Goal: Transaction & Acquisition: Purchase product/service

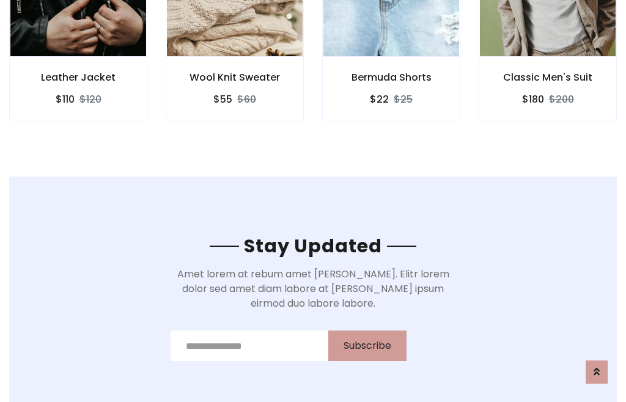
scroll to position [1842, 0]
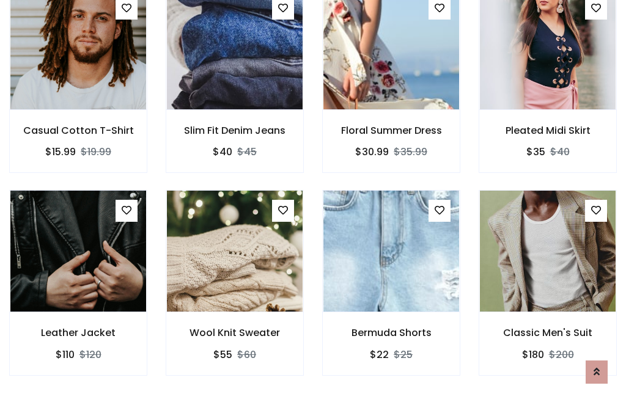
click at [313, 201] on div "Bermuda Shorts $22 $25" at bounding box center [391, 291] width 157 height 202
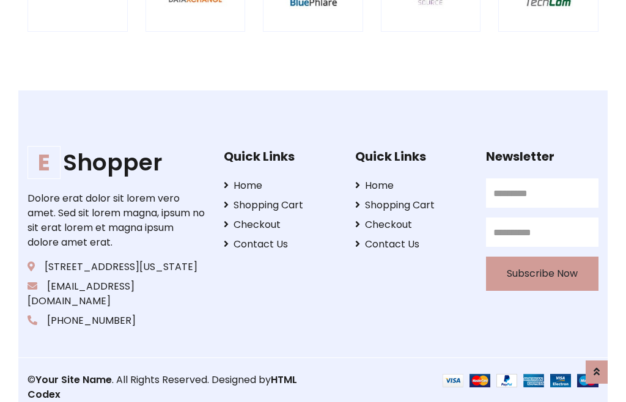
scroll to position [2328, 0]
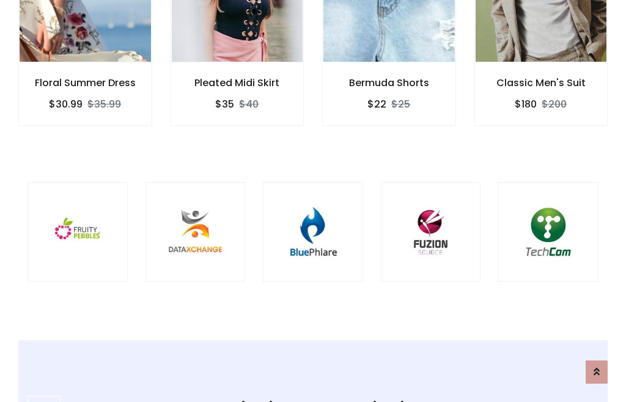
click at [313, 201] on img at bounding box center [313, 233] width 70 height 70
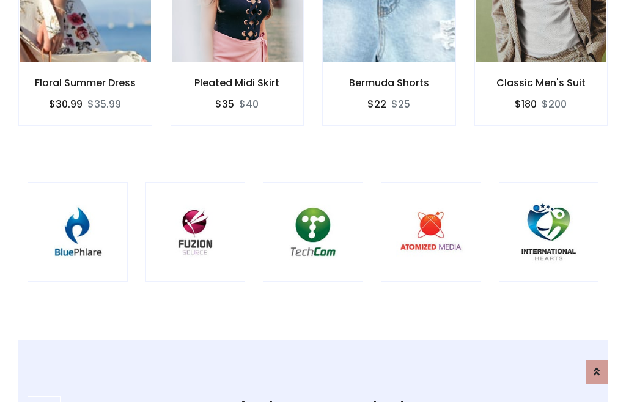
click at [313, 201] on img at bounding box center [313, 233] width 70 height 70
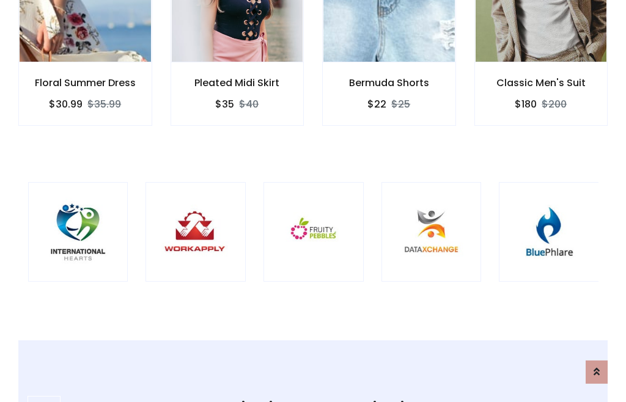
click at [313, 201] on img at bounding box center [314, 233] width 70 height 70
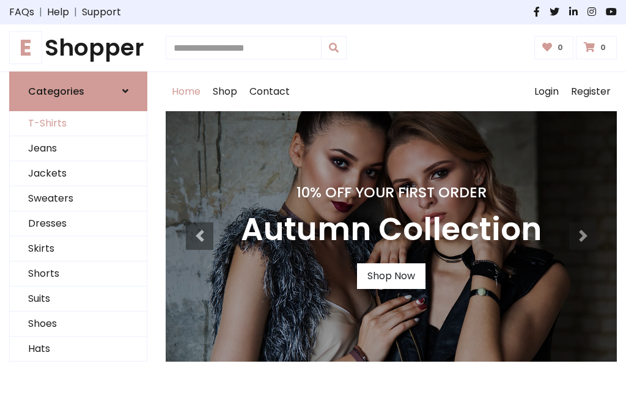
click at [78, 124] on link "T-Shirts" at bounding box center [78, 123] width 137 height 25
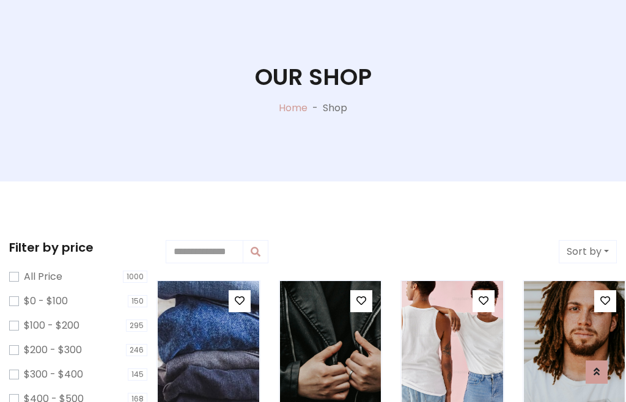
scroll to position [62, 0]
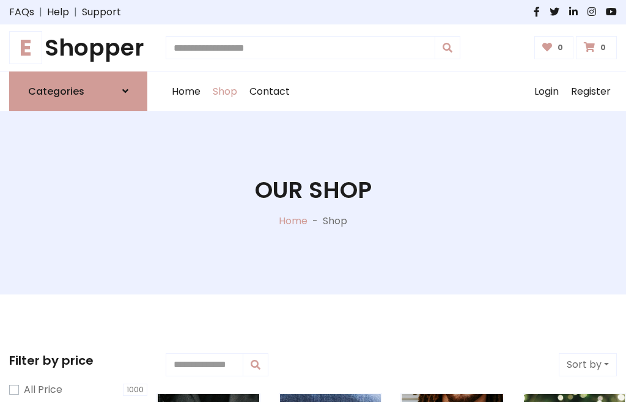
click at [78, 48] on h1 "E Shopper" at bounding box center [78, 48] width 138 height 28
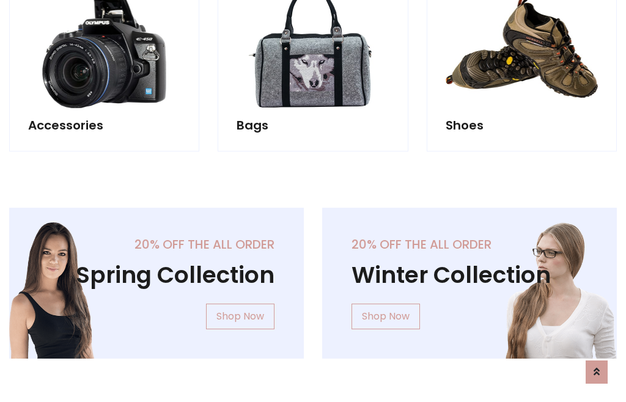
scroll to position [1188, 0]
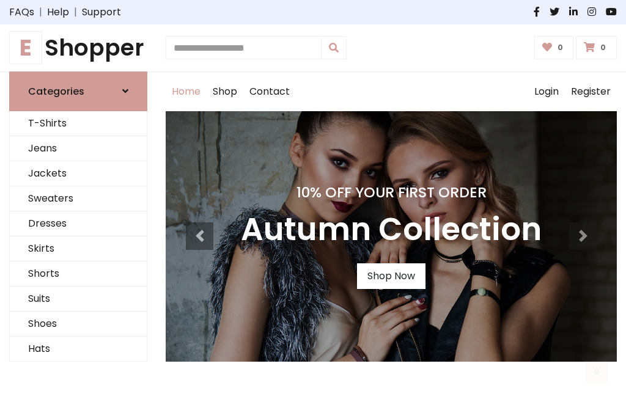
scroll to position [401, 0]
